Goal: Navigation & Orientation: Find specific page/section

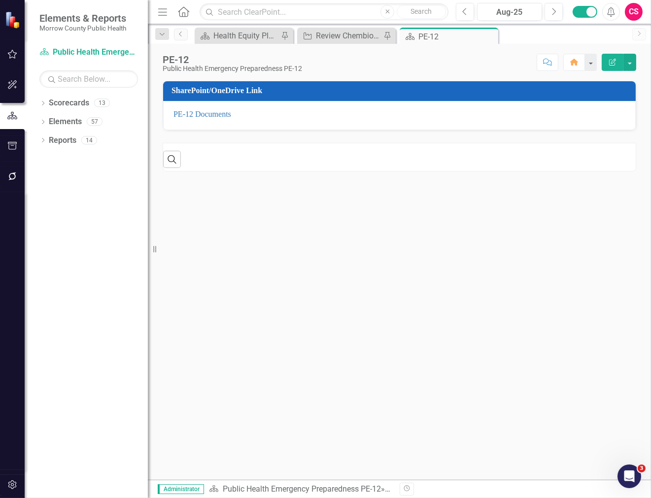
click at [637, 15] on div "CS" at bounding box center [634, 12] width 18 height 18
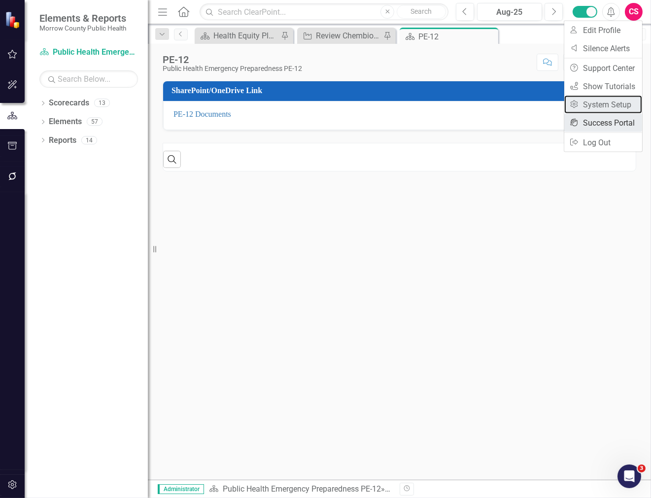
click at [606, 113] on div "User Edit Profile Disable Sound Silence Alerts Help Support Center icon.tutoria…" at bounding box center [603, 87] width 79 height 132
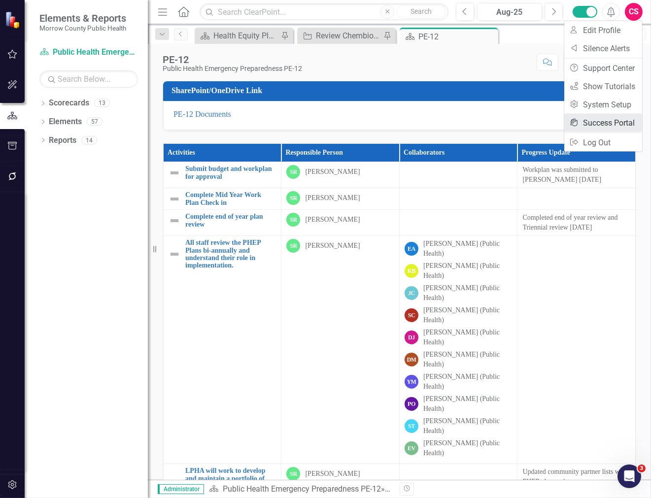
click at [605, 119] on link "icon.portal Success Portal" at bounding box center [603, 123] width 78 height 18
